Goal: Navigation & Orientation: Find specific page/section

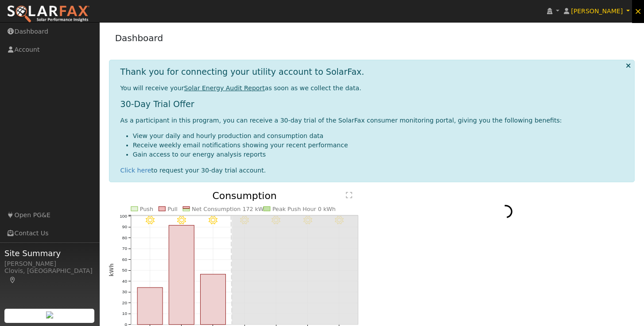
click at [640, 16] on span "×" at bounding box center [638, 11] width 8 height 11
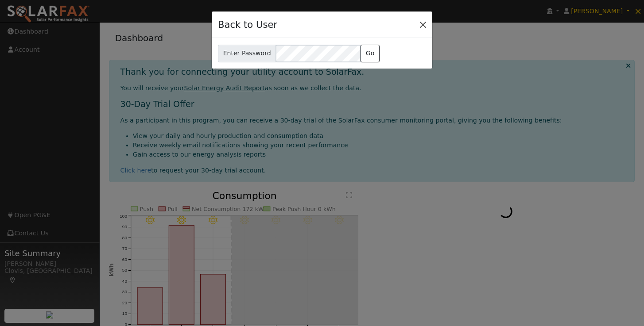
click at [424, 24] on button "Close" at bounding box center [423, 24] width 12 height 12
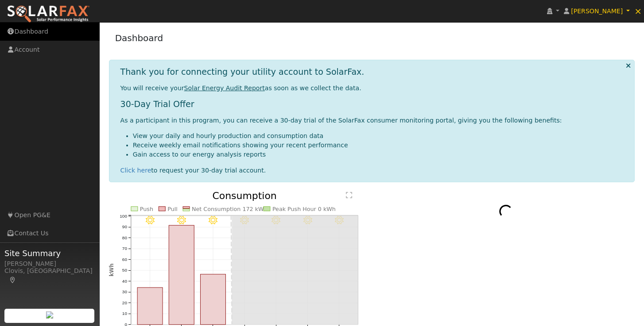
click at [29, 35] on link "Dashboard" at bounding box center [50, 32] width 100 height 18
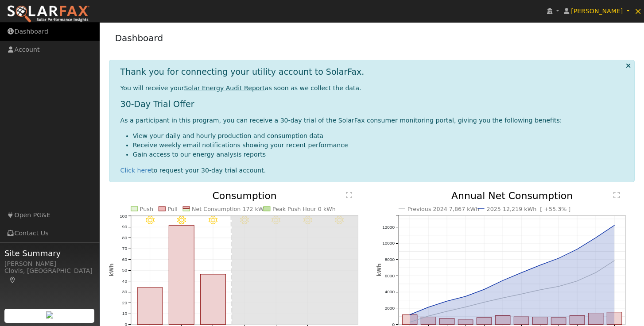
click at [31, 32] on link "Dashboard" at bounding box center [50, 32] width 100 height 18
click at [562, 12] on link at bounding box center [553, 11] width 17 height 22
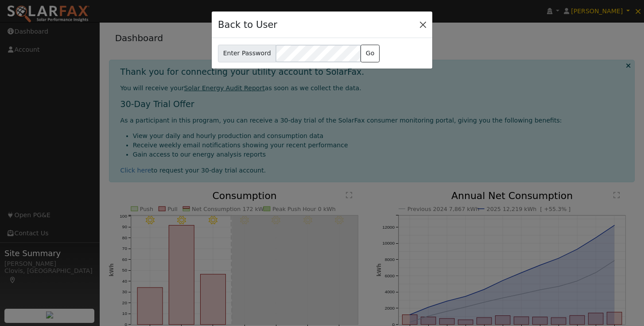
click at [421, 27] on button "Close" at bounding box center [423, 24] width 12 height 12
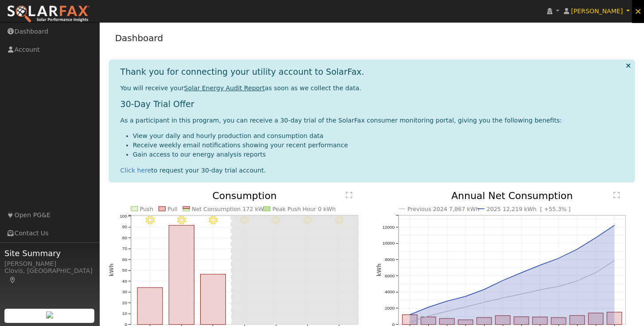
click at [638, 15] on span "×" at bounding box center [638, 11] width 8 height 11
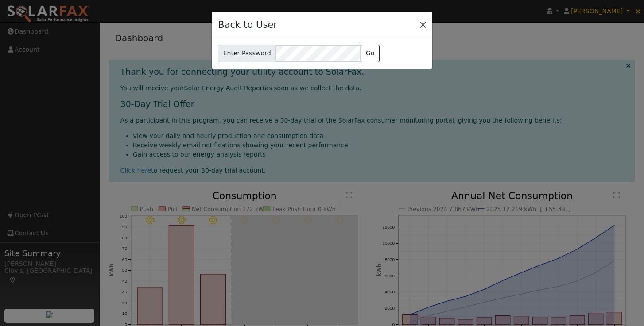
click at [422, 24] on button "Close" at bounding box center [423, 24] width 12 height 12
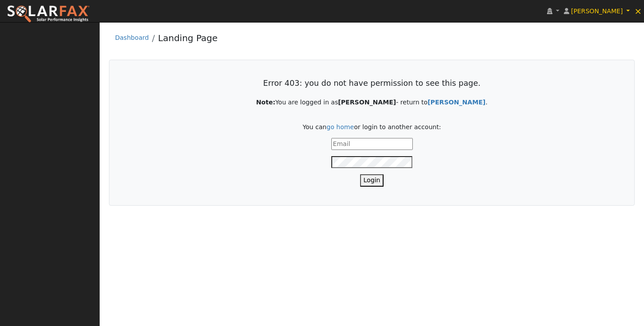
type input "[EMAIL_ADDRESS][DOMAIN_NAME]"
click at [372, 181] on button "Login" at bounding box center [372, 181] width 24 height 12
